Goal: Navigation & Orientation: Go to known website

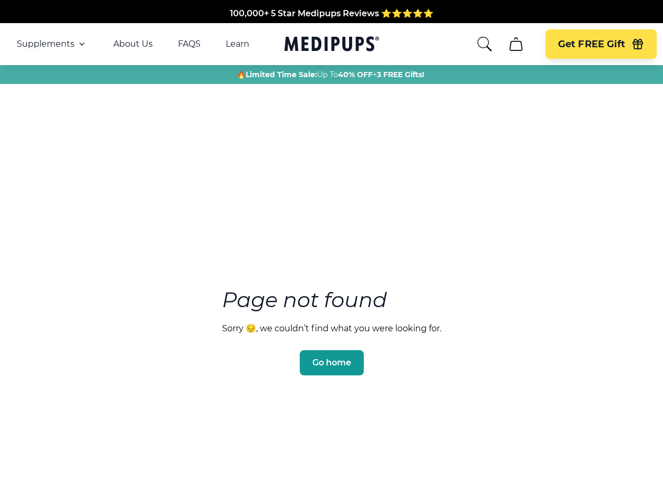
click at [331, 252] on section "Page not found Sorry 😔, we couldn’t find what you were looking for. Go home" at bounding box center [331, 306] width 663 height 403
click at [52, 44] on span "Supplements" at bounding box center [46, 44] width 58 height 11
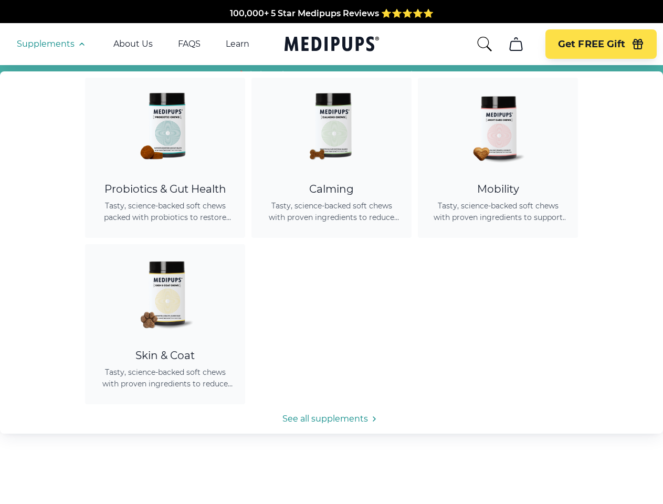
click at [81, 44] on icon "button" at bounding box center [82, 44] width 13 height 13
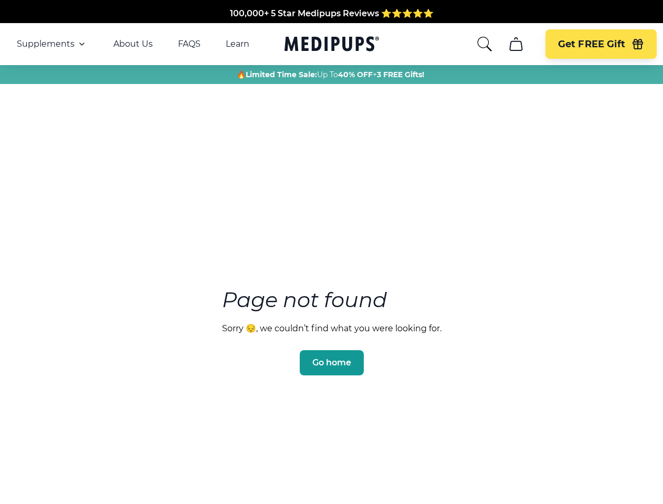
click at [484, 44] on icon "search" at bounding box center [484, 44] width 17 height 17
click at [516, 44] on icon "cart" at bounding box center [516, 44] width 17 height 17
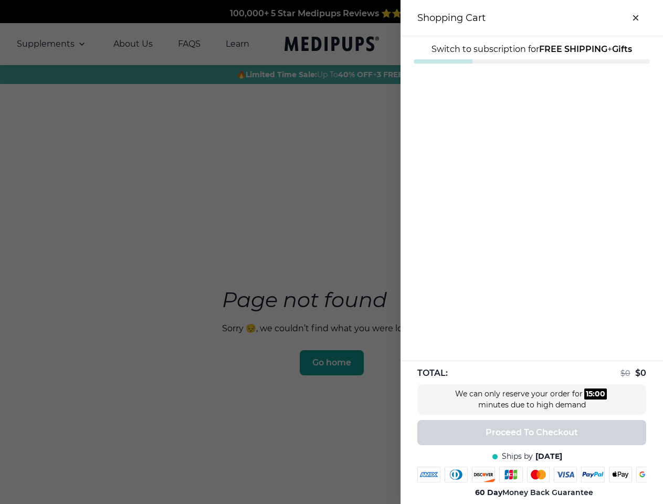
click at [516, 44] on div at bounding box center [331, 252] width 663 height 504
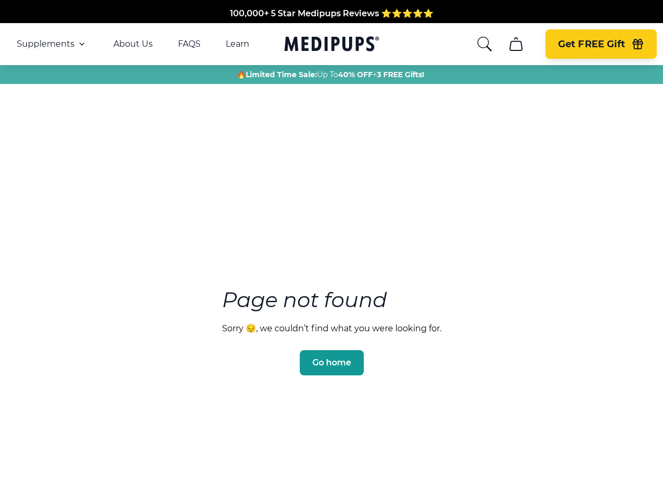
click at [601, 44] on span "Get FREE Gift" at bounding box center [591, 44] width 67 height 12
click at [638, 44] on icon "button" at bounding box center [637, 45] width 9 height 7
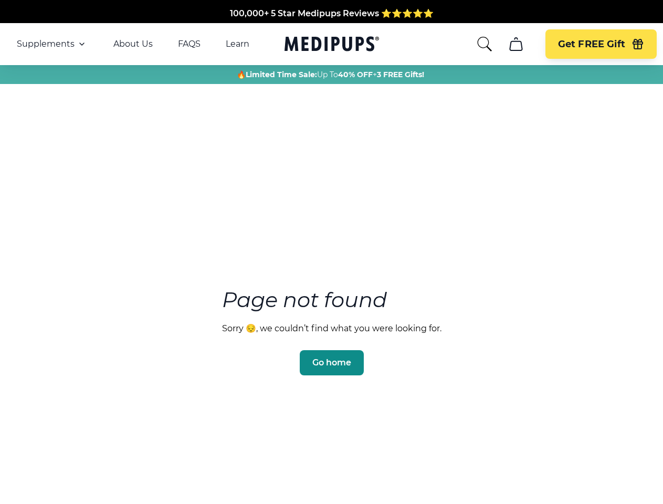
click at [331, 358] on span "Go home" at bounding box center [332, 363] width 39 height 11
